Goal: Information Seeking & Learning: Learn about a topic

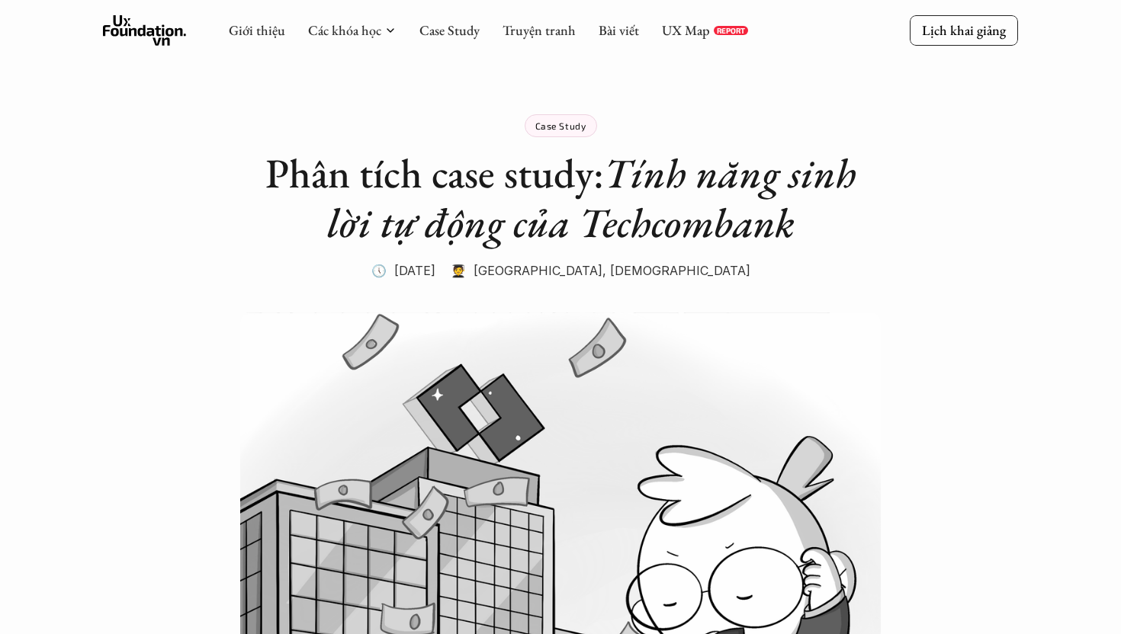
click at [673, 341] on img at bounding box center [560, 527] width 640 height 428
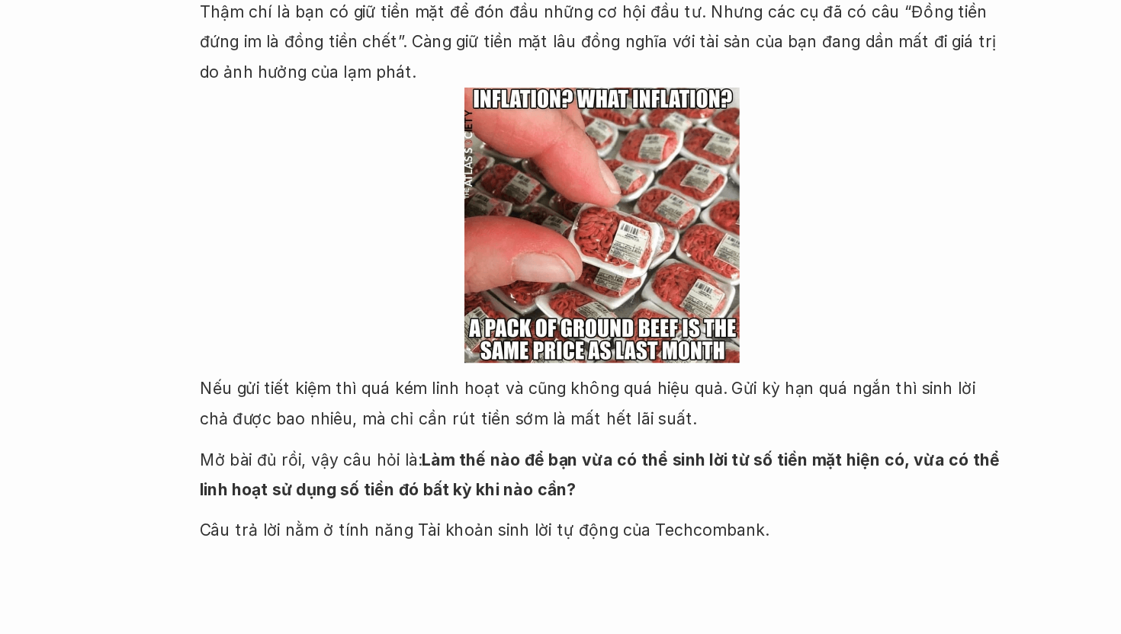
scroll to position [1029, 0]
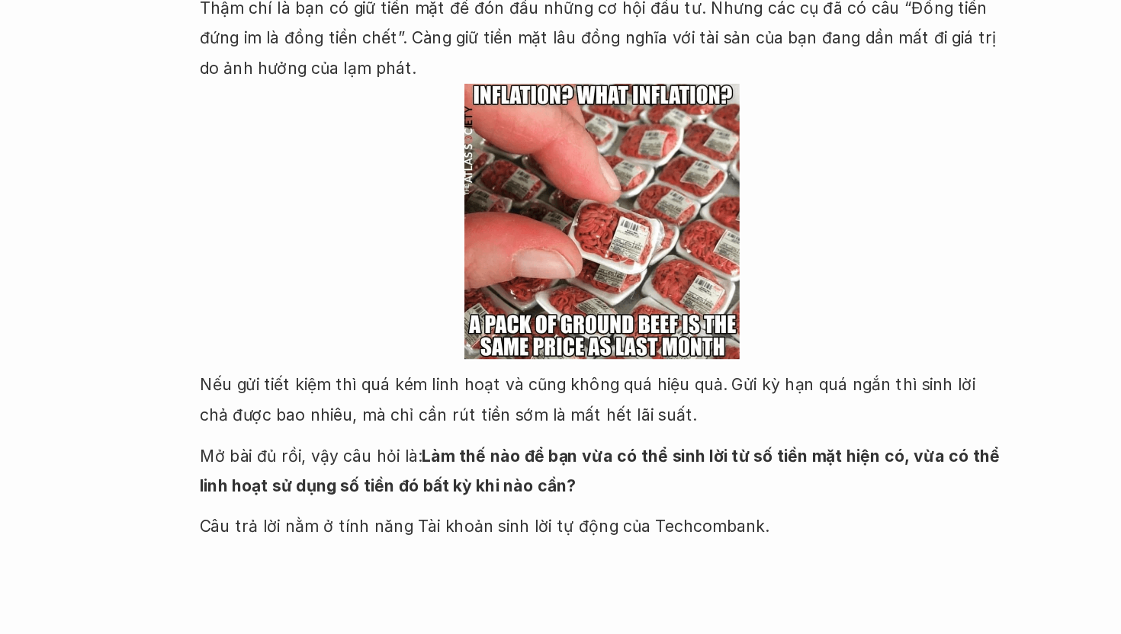
click at [316, 448] on p "Nếu gửi tiết kiệm thì quá kém linh hoạt và cũng không quá hiệu quả. Gửi kỳ hạn …" at bounding box center [560, 456] width 610 height 47
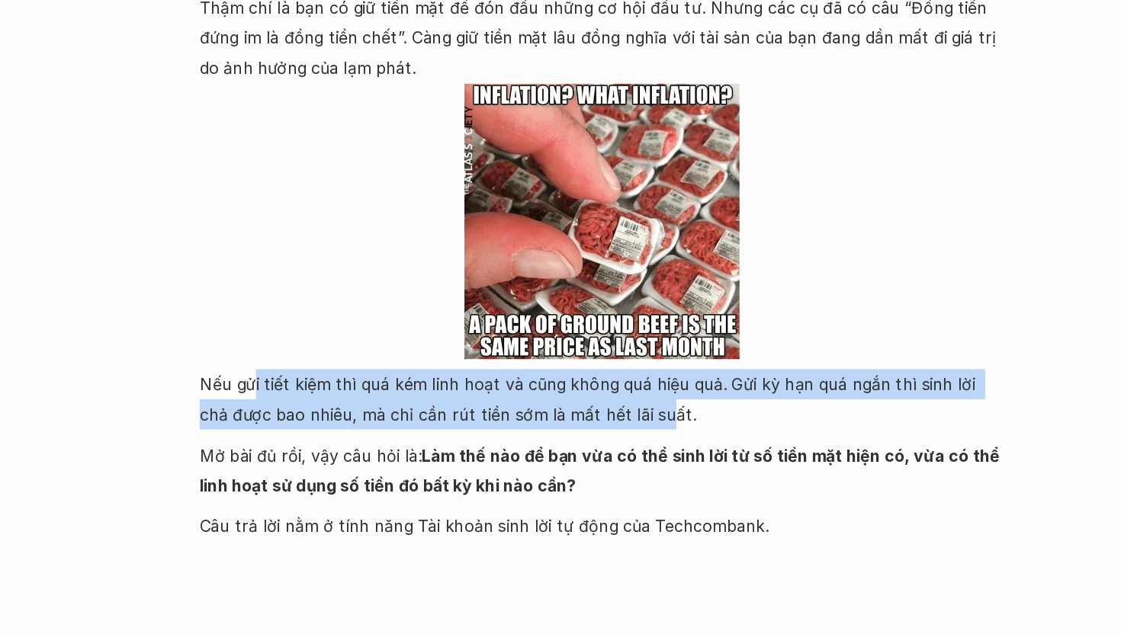
drag, startPoint x: 294, startPoint y: 445, endPoint x: 579, endPoint y: 456, distance: 284.6
click at [579, 456] on p "Nếu gửi tiết kiệm thì quá kém linh hoạt và cũng không quá hiệu quả. Gửi kỳ hạn …" at bounding box center [560, 456] width 610 height 47
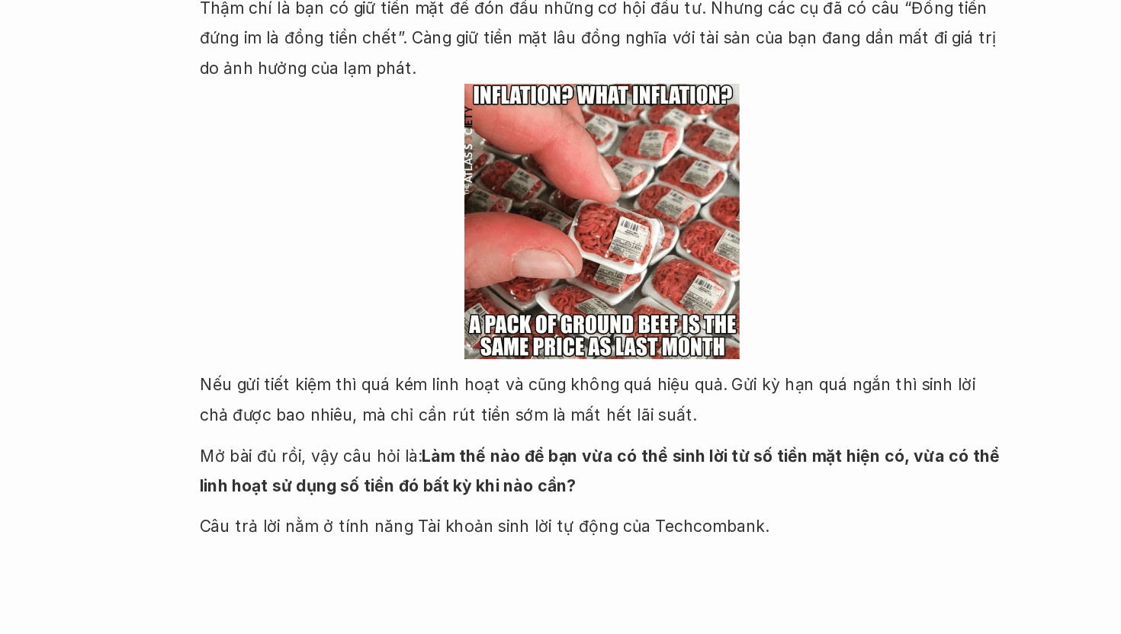
click at [611, 463] on p "Nếu gửi tiết kiệm thì quá kém linh hoạt và cũng không quá hiệu quả. Gửi kỳ hạn …" at bounding box center [560, 456] width 610 height 47
drag, startPoint x: 615, startPoint y: 467, endPoint x: 406, endPoint y: 480, distance: 209.4
click at [409, 481] on div "Hãy tưởng tượng, bạn vừa hay tin mình được thừa kế số tài sản lên tới vài tỷ, t…" at bounding box center [560, 290] width 610 height 548
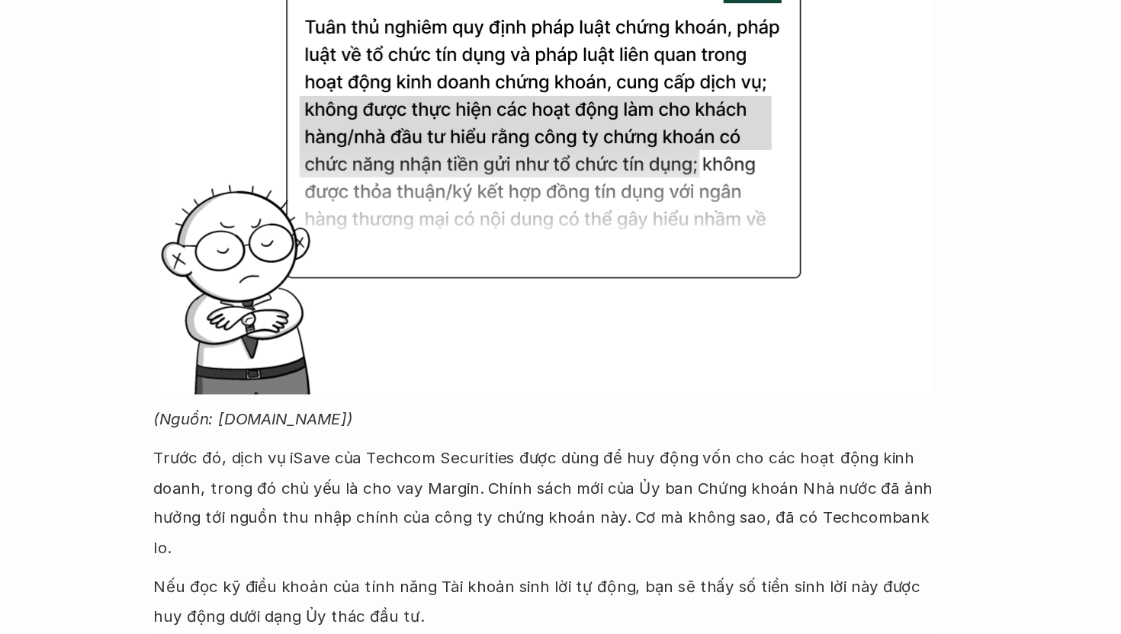
scroll to position [4761, 0]
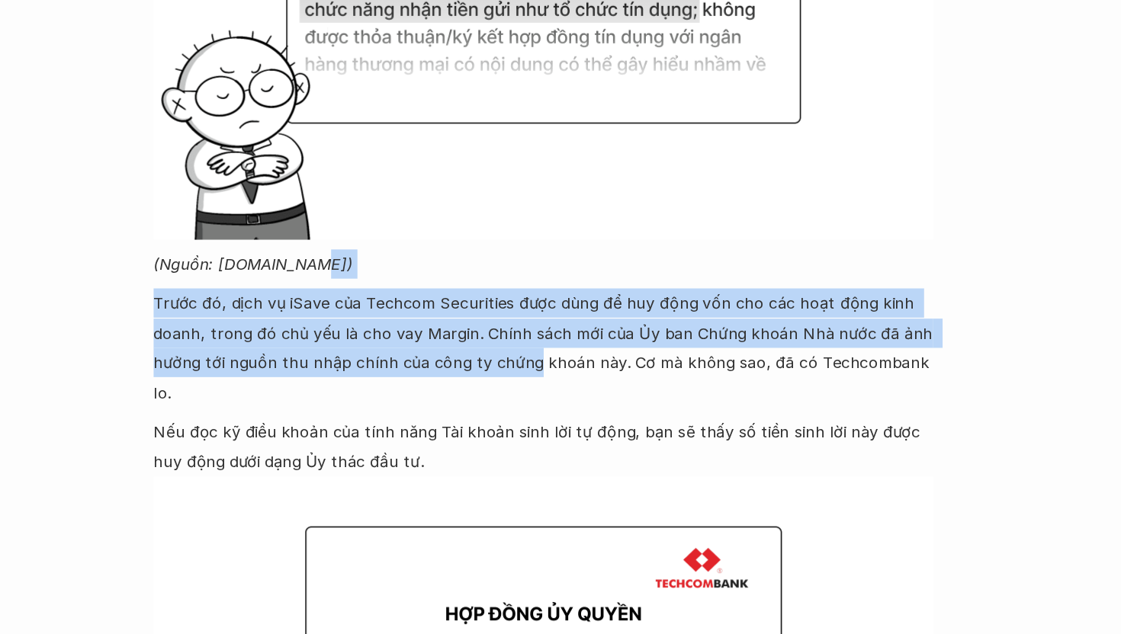
drag, startPoint x: 494, startPoint y: 355, endPoint x: 547, endPoint y: 410, distance: 77.1
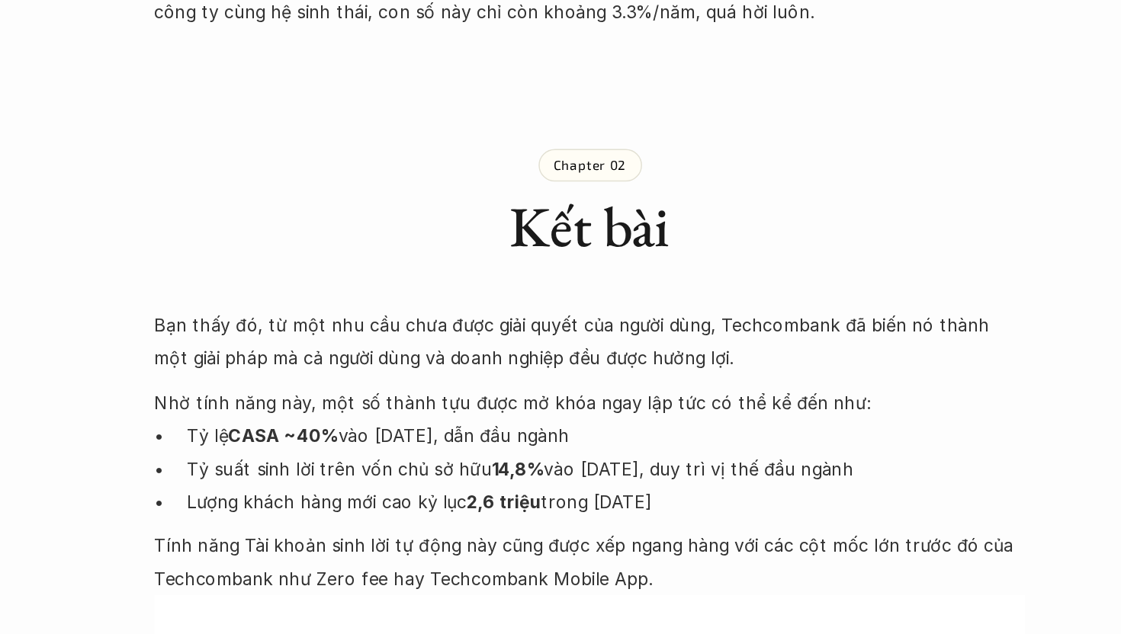
scroll to position [6153, 0]
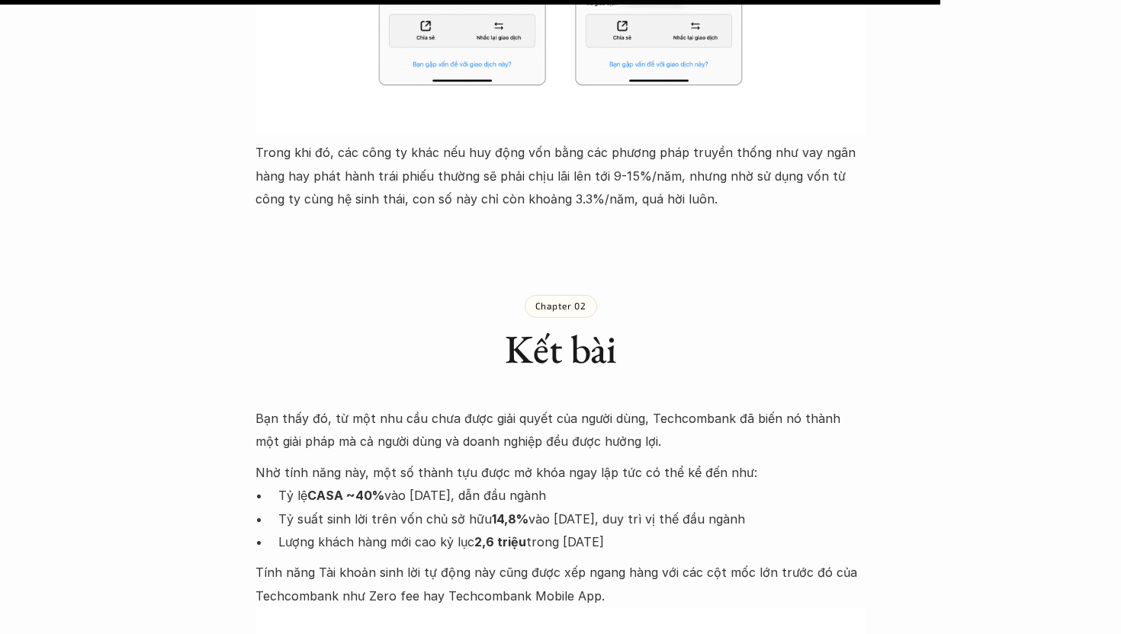
click at [552, 300] on p "Chapter 02" at bounding box center [560, 305] width 51 height 11
click at [573, 300] on p "Chapter 02" at bounding box center [560, 305] width 51 height 11
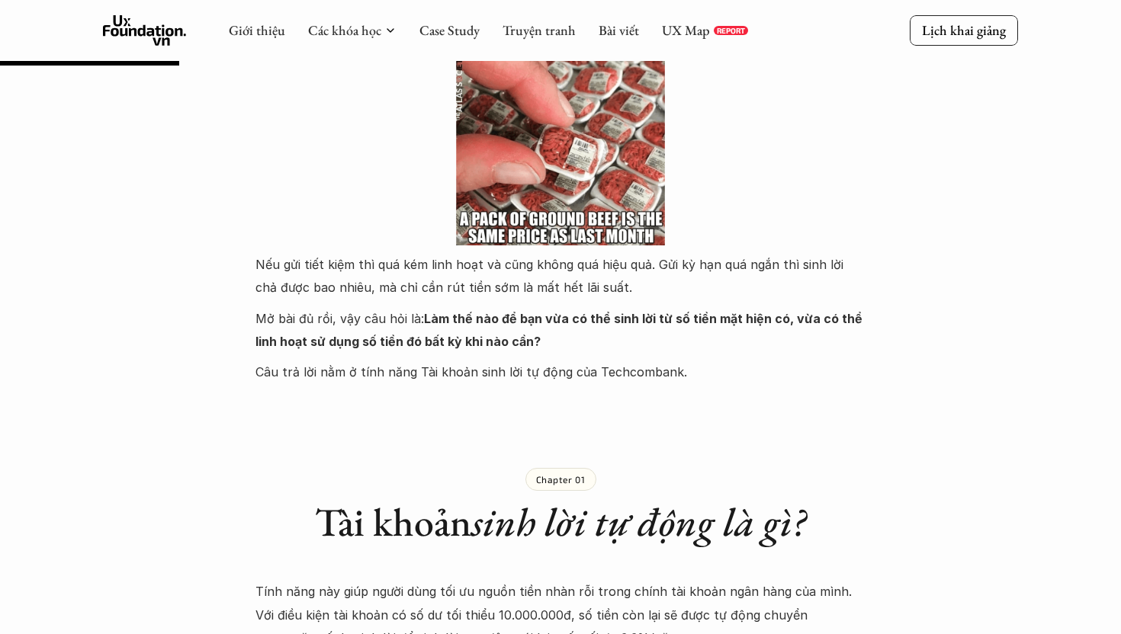
scroll to position [0, 0]
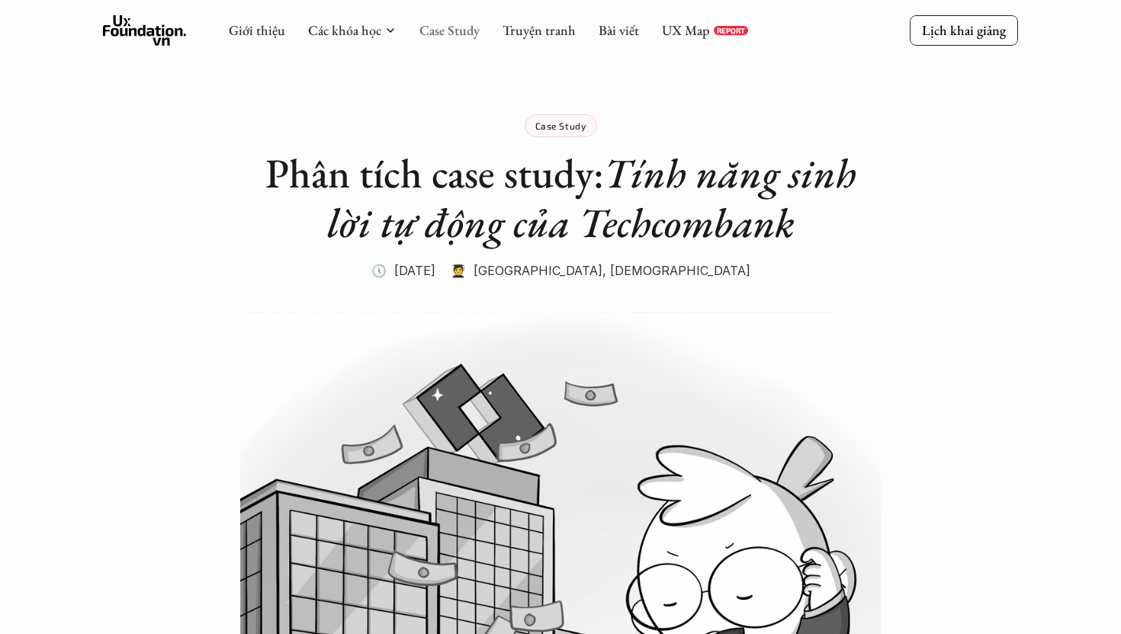
click at [455, 37] on link "Case Study" at bounding box center [449, 30] width 60 height 18
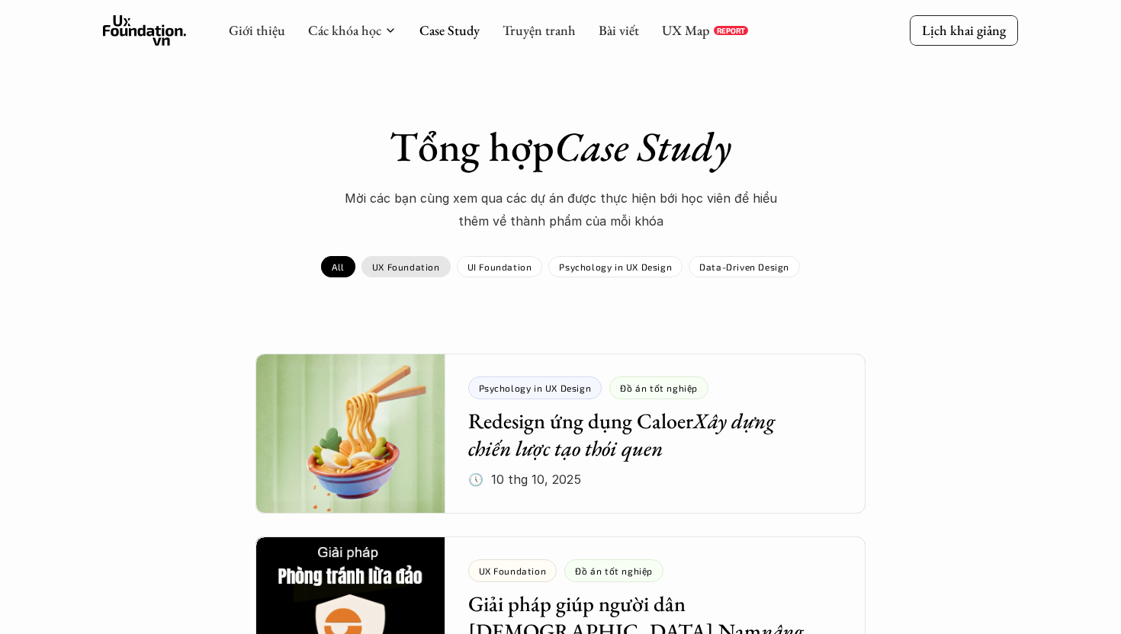
click at [368, 265] on div "UX Foundation" at bounding box center [405, 266] width 89 height 21
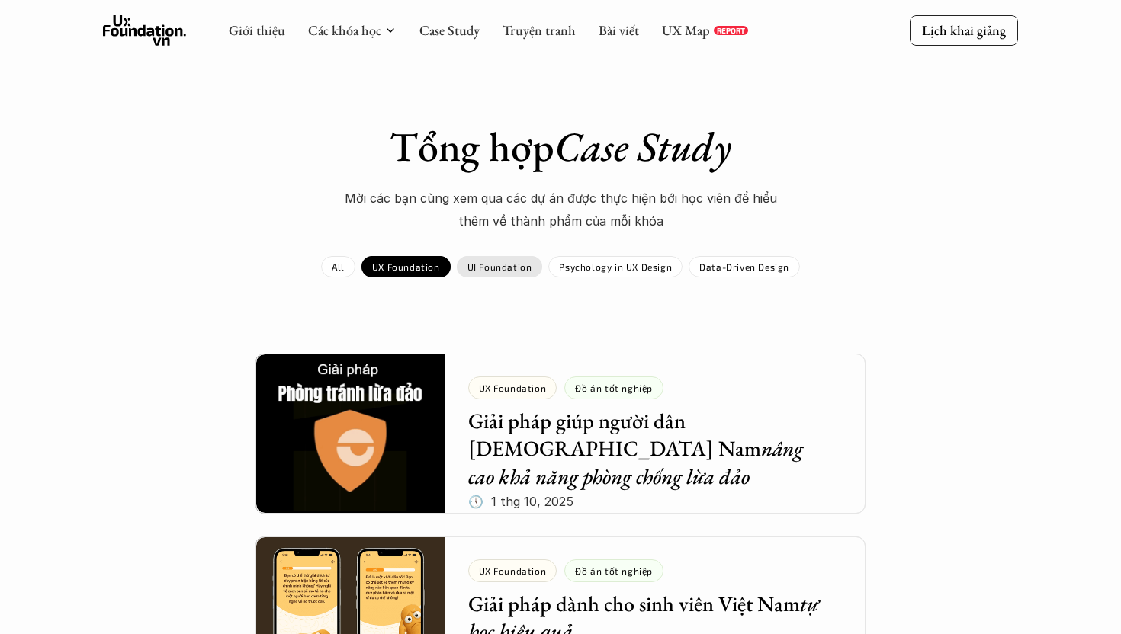
click at [489, 268] on p "UI Foundation" at bounding box center [499, 267] width 65 height 11
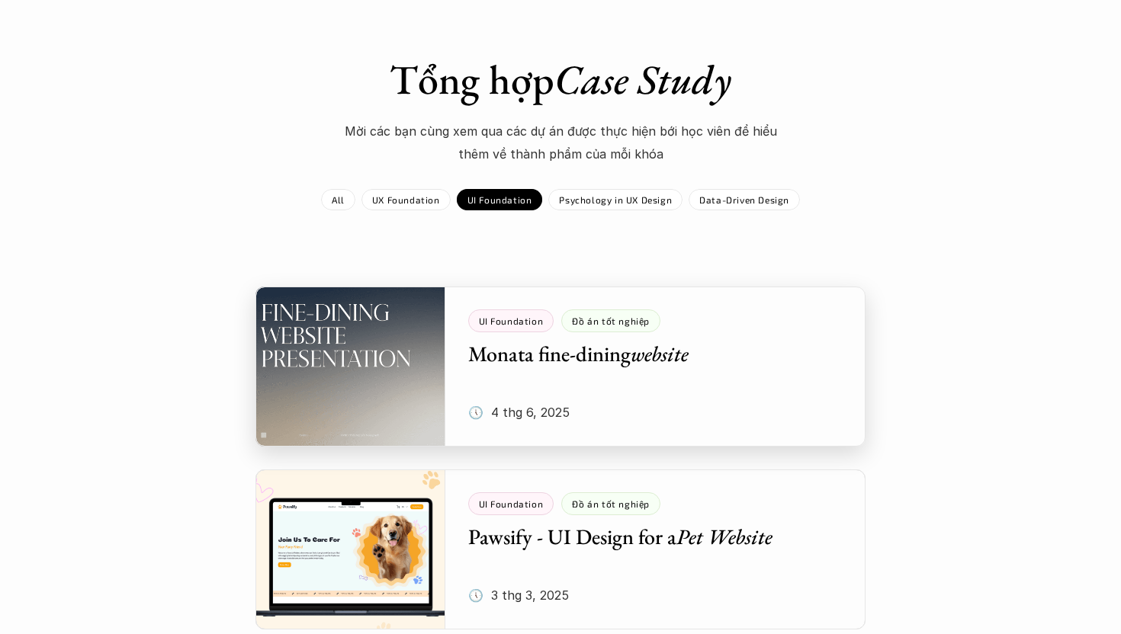
scroll to position [68, 0]
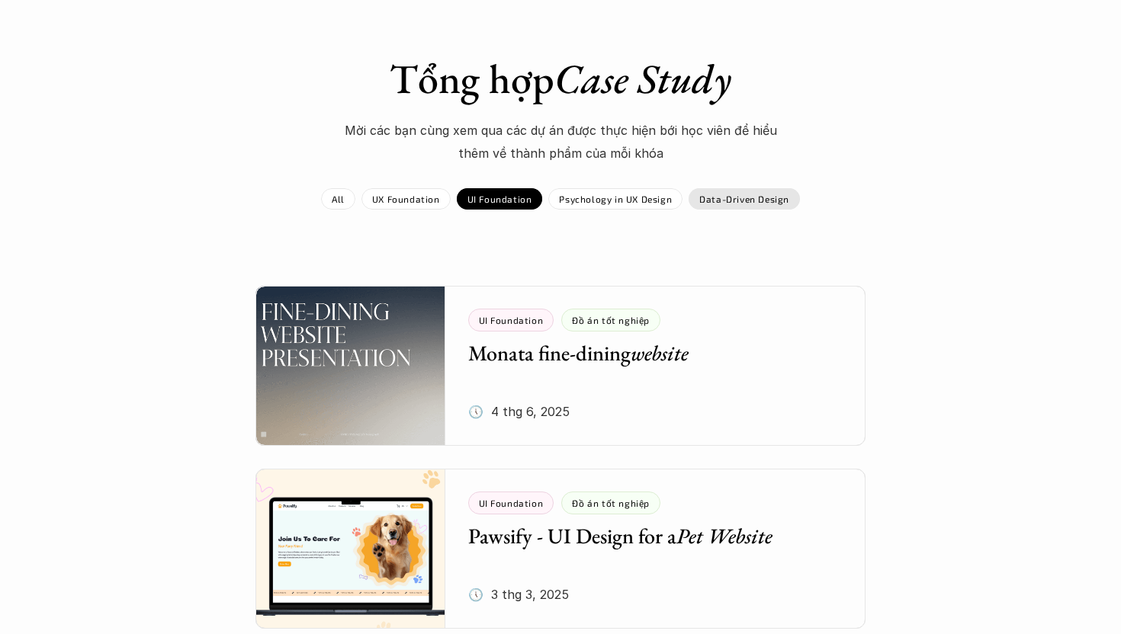
click at [752, 199] on p "Data-Driven Design" at bounding box center [744, 199] width 90 height 11
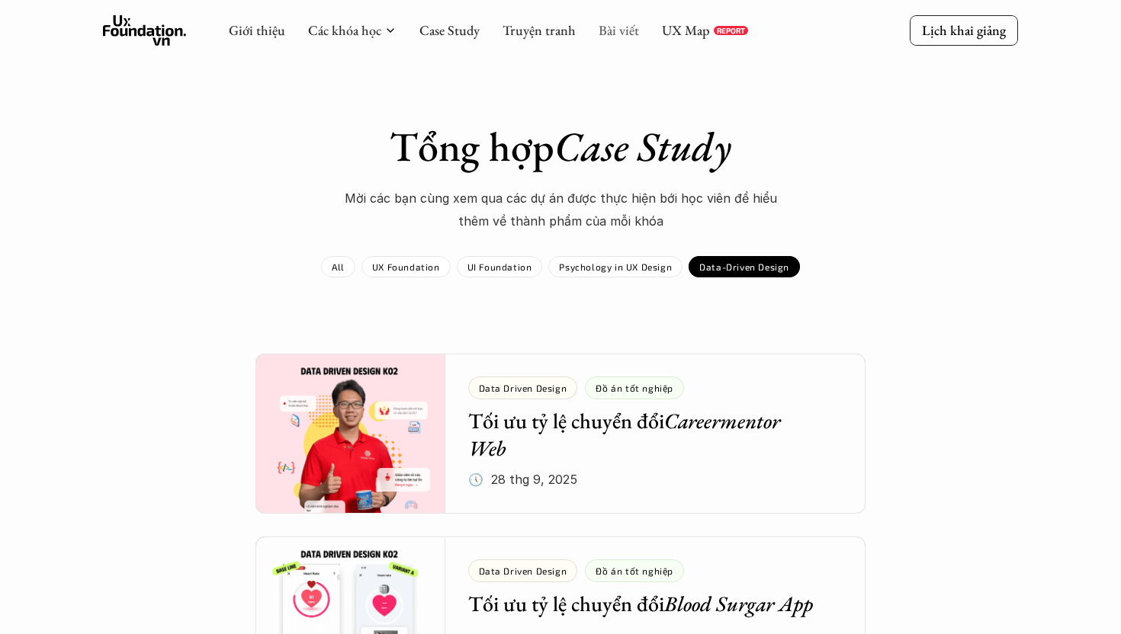
click at [618, 27] on link "Bài viết" at bounding box center [619, 30] width 40 height 18
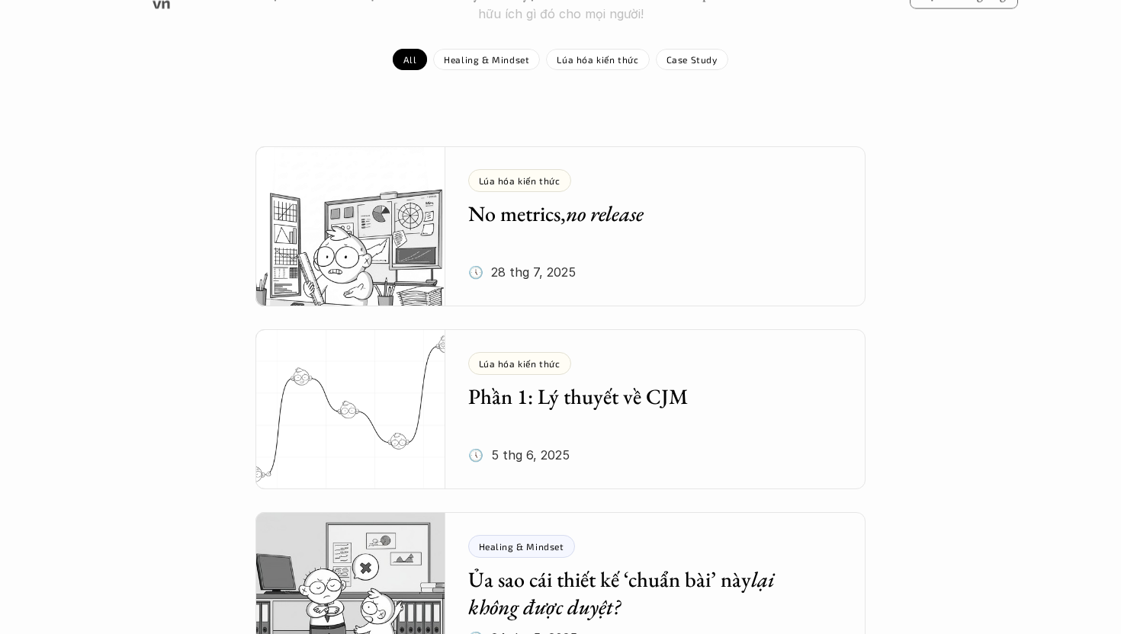
scroll to position [201, 0]
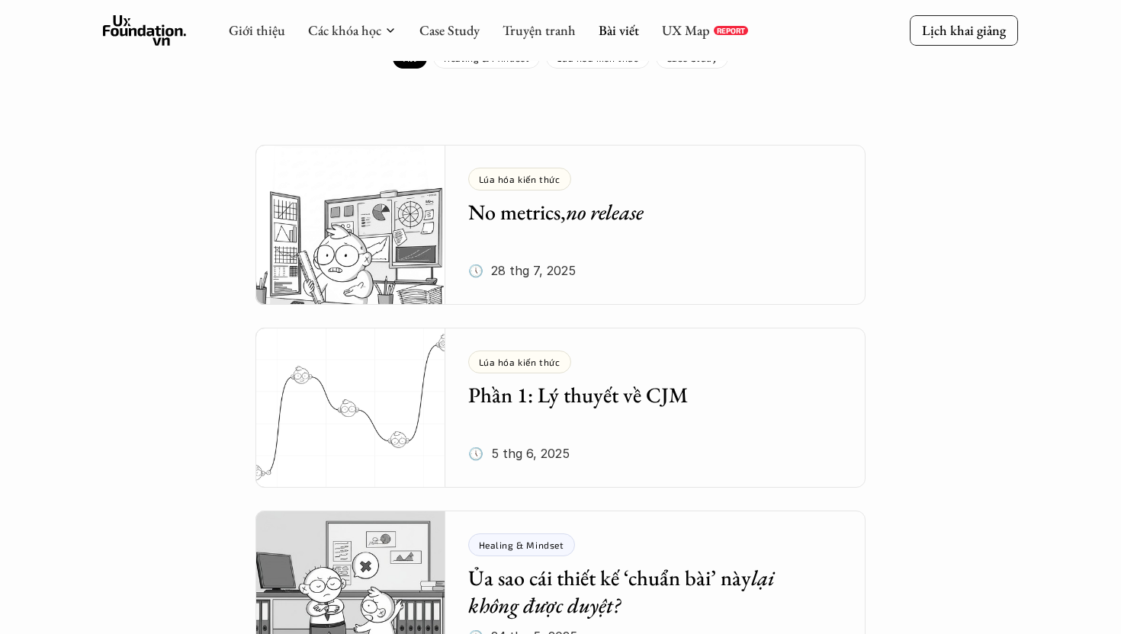
click at [497, 236] on div "Lúa hóa kiến thức No metrics, no release 🕔 [DATE]" at bounding box center [667, 225] width 398 height 160
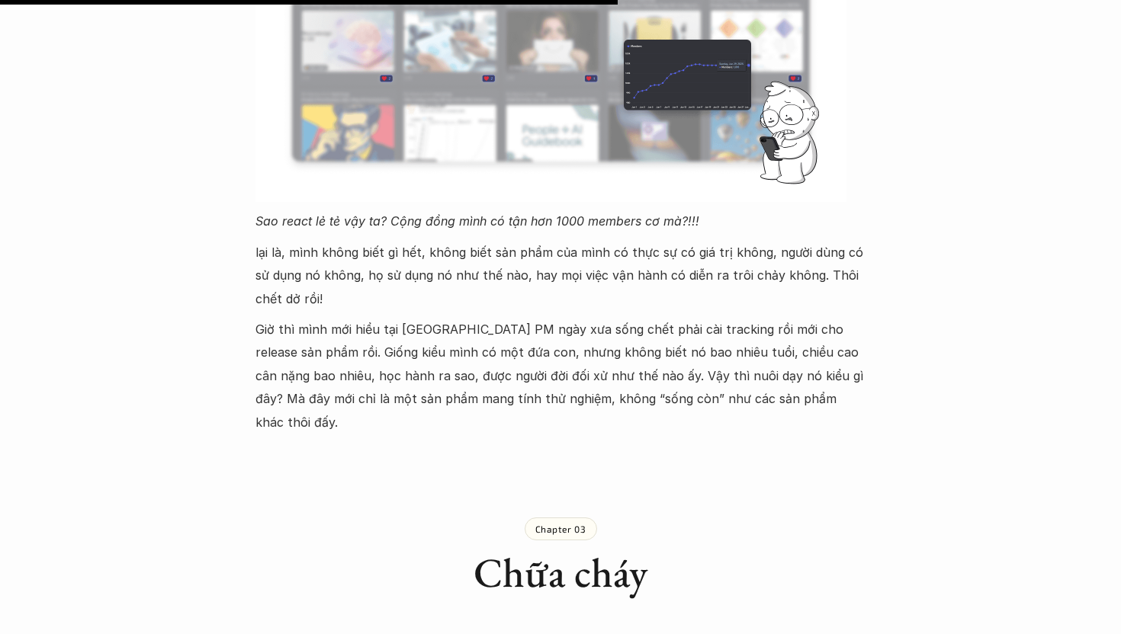
scroll to position [2759, 0]
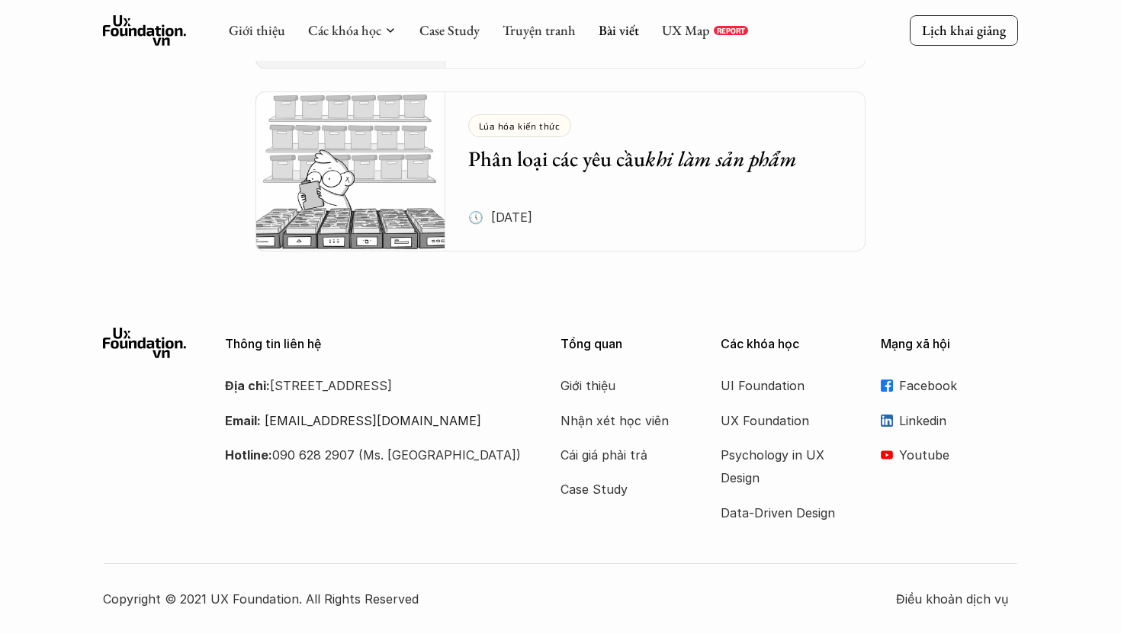
scroll to position [201, 0]
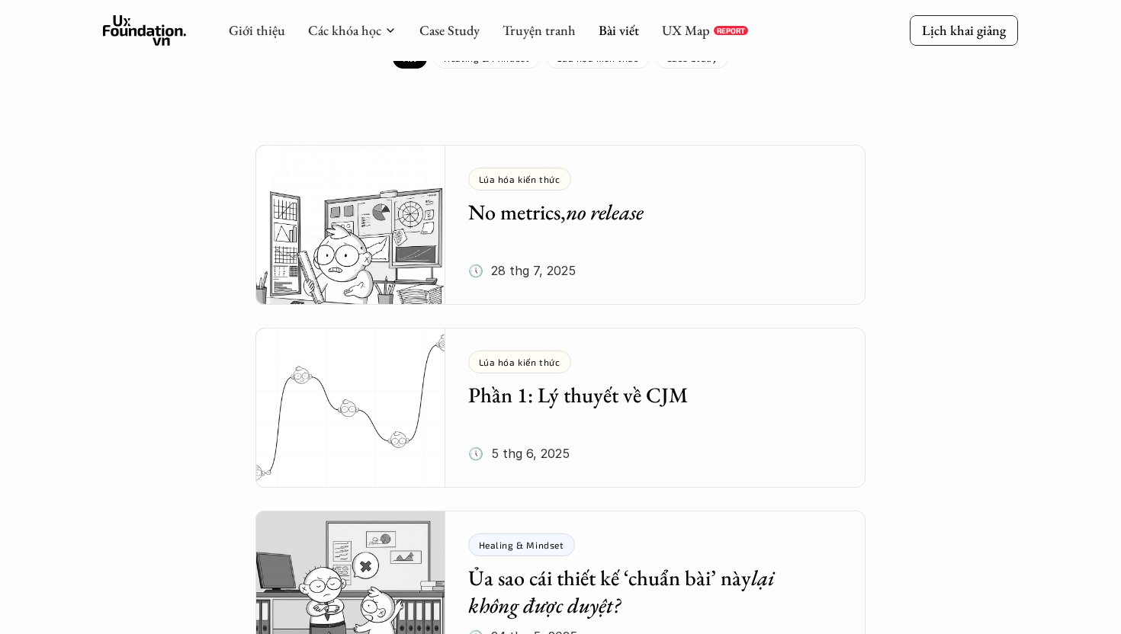
click at [146, 26] on use at bounding box center [145, 30] width 84 height 30
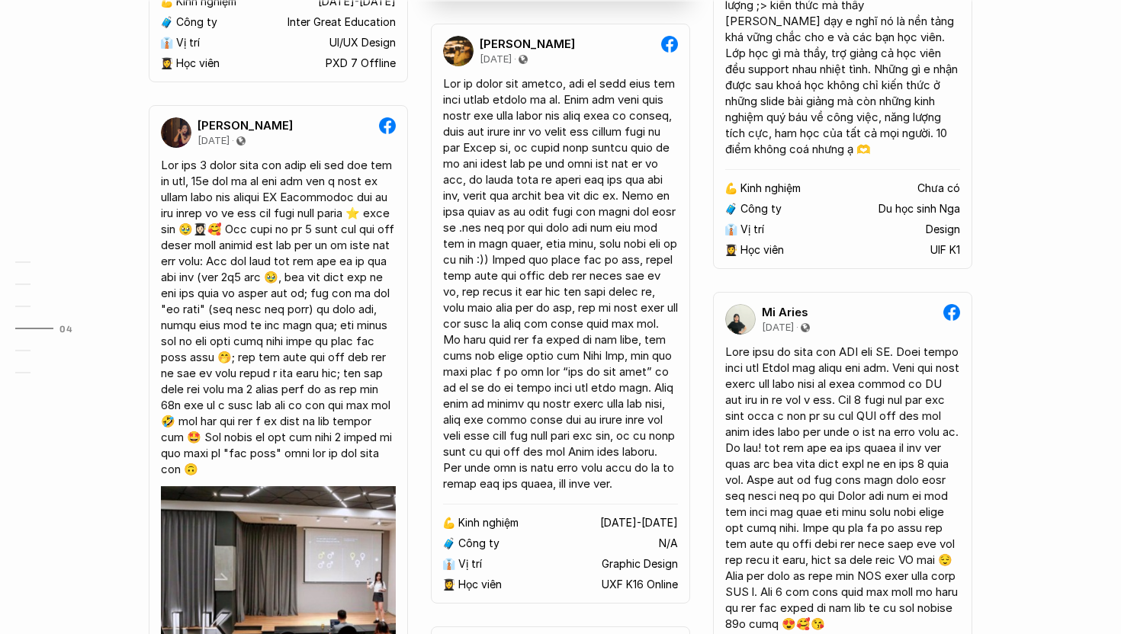
scroll to position [3700, 0]
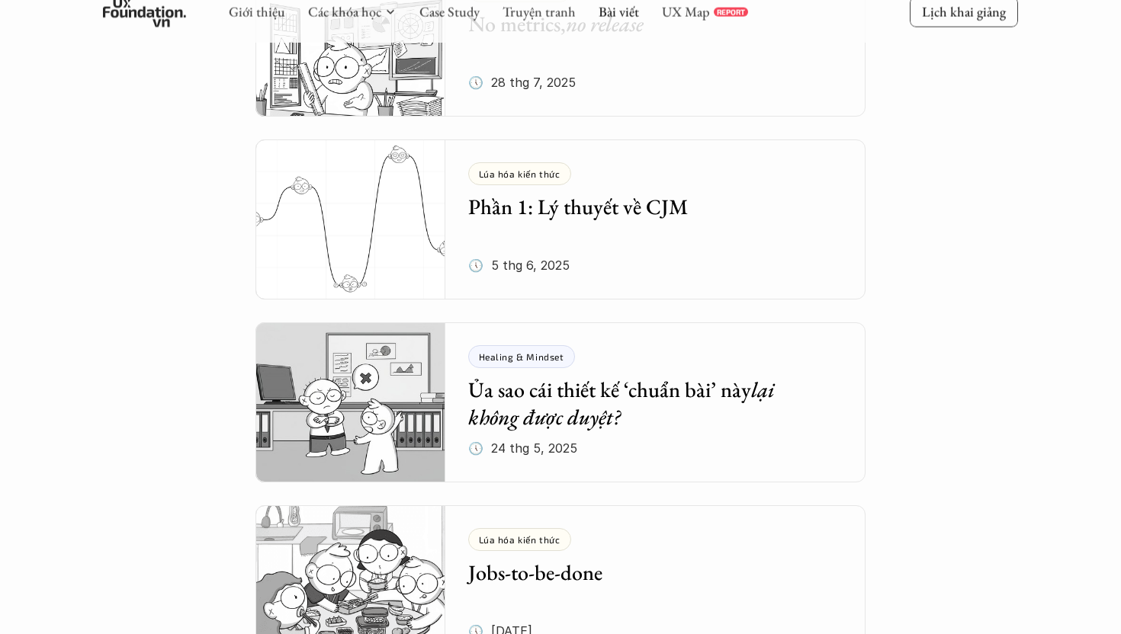
scroll to position [472, 0]
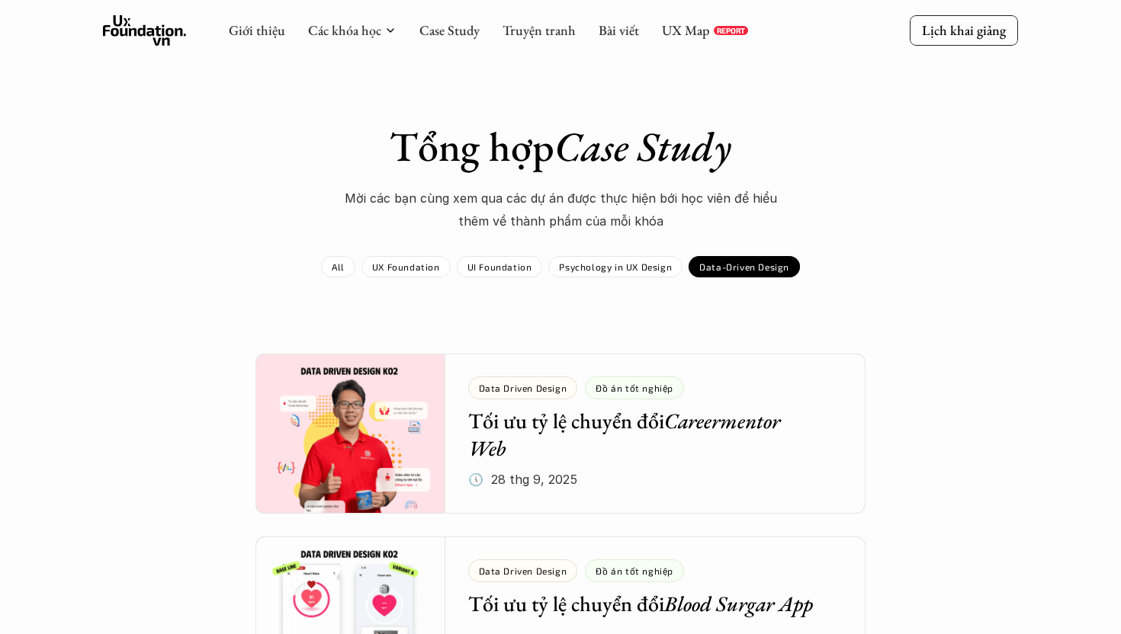
scroll to position [68, 0]
